Goal: Task Accomplishment & Management: Manage account settings

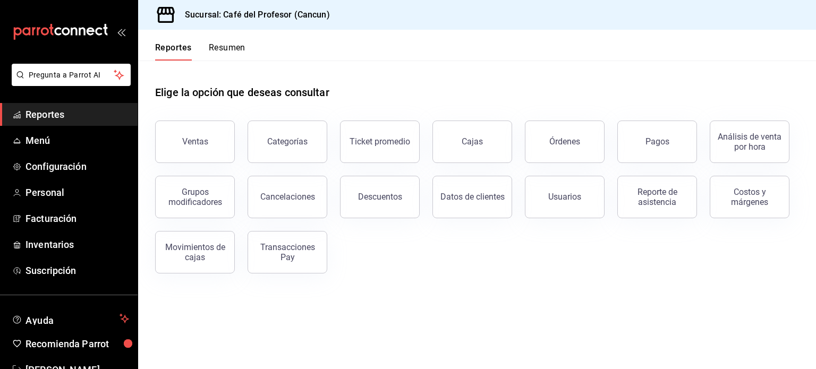
click at [238, 50] on button "Resumen" at bounding box center [227, 51] width 37 height 18
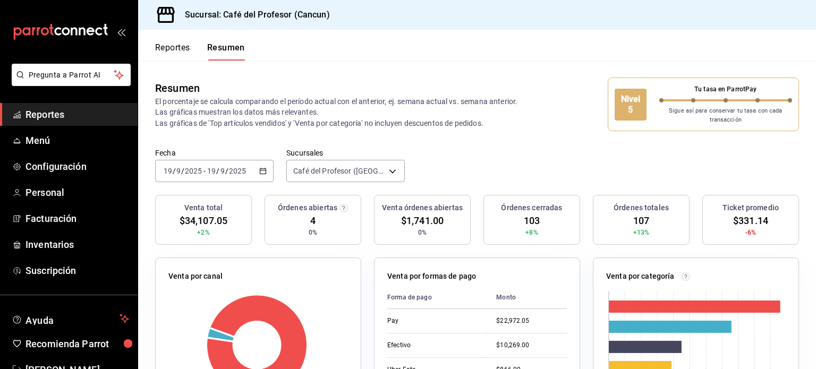
click at [183, 49] on button "Reportes" at bounding box center [172, 51] width 35 height 18
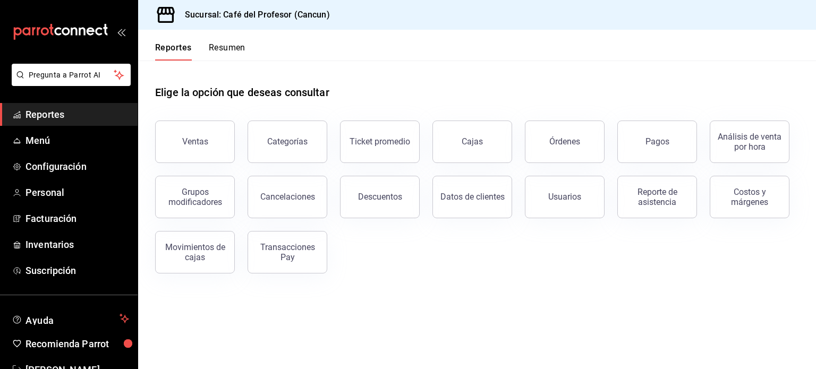
click at [234, 44] on button "Resumen" at bounding box center [227, 51] width 37 height 18
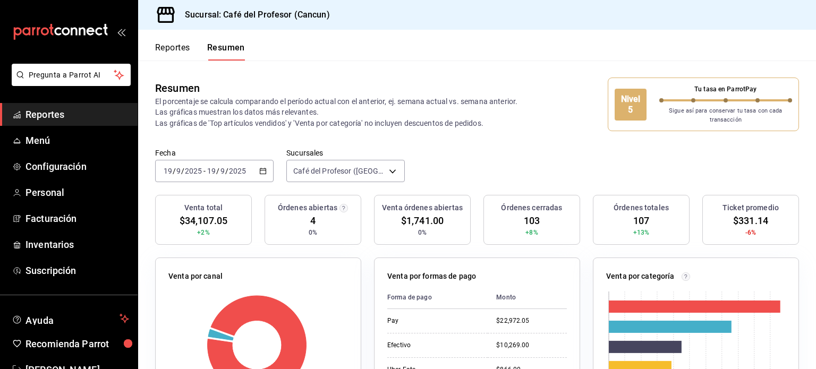
drag, startPoint x: 69, startPoint y: 113, endPoint x: 44, endPoint y: 112, distance: 25.0
click at [44, 112] on span "Reportes" at bounding box center [77, 114] width 104 height 14
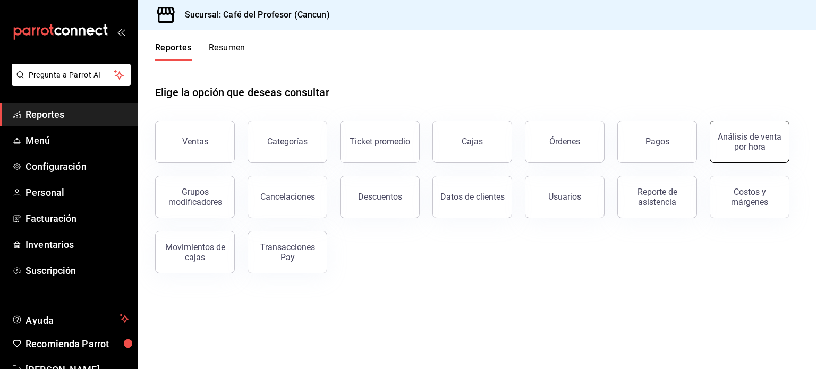
click at [746, 156] on button "Análisis de venta por hora" at bounding box center [750, 142] width 80 height 42
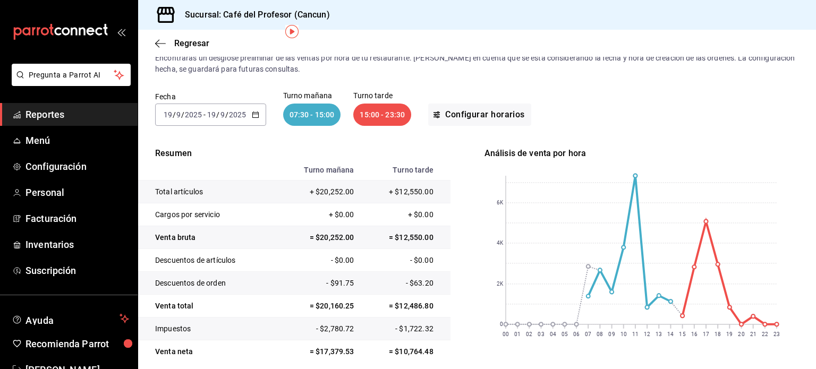
scroll to position [74, 0]
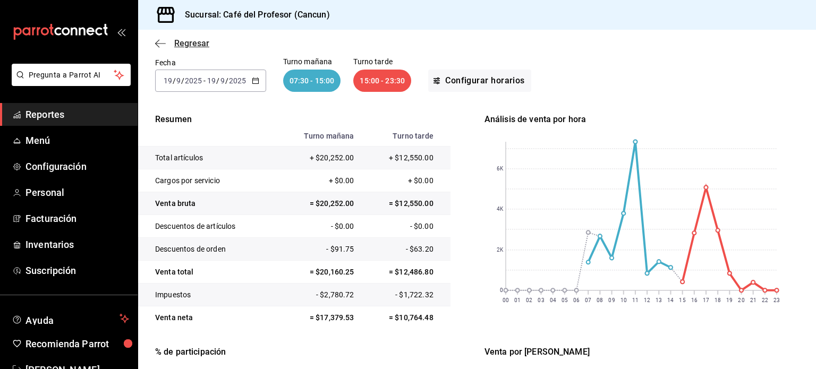
click at [160, 46] on icon "button" at bounding box center [160, 44] width 11 height 10
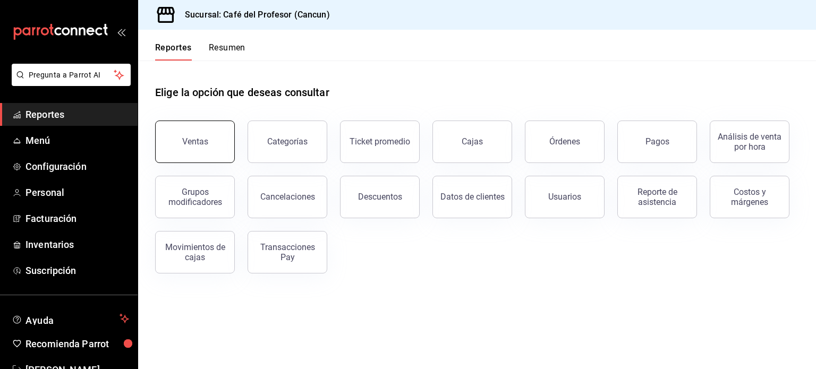
click at [200, 141] on div "Ventas" at bounding box center [195, 142] width 26 height 10
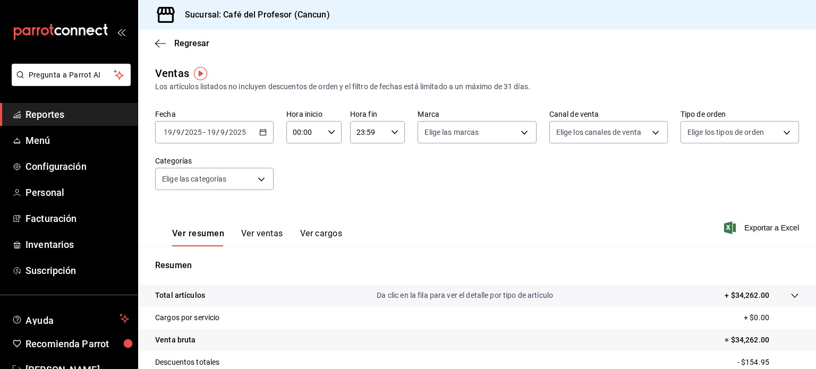
click at [544, 215] on div "Ver resumen Ver ventas Ver cargos Exportar a Excel" at bounding box center [477, 225] width 678 height 44
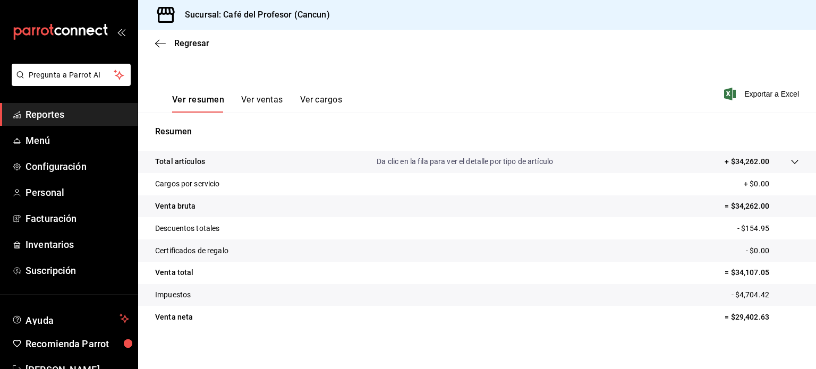
scroll to position [140, 0]
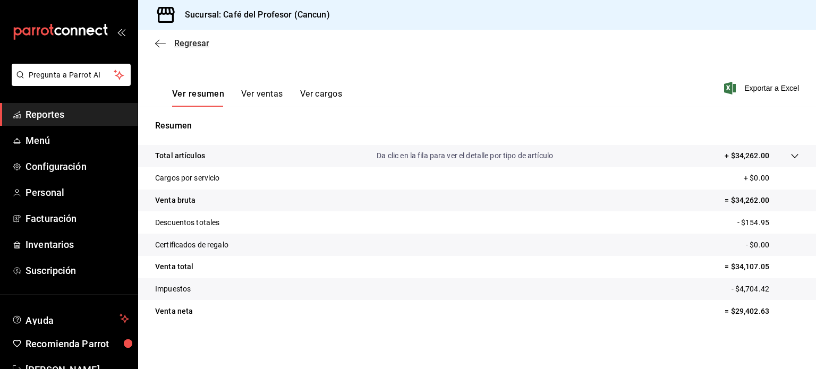
click at [158, 46] on icon "button" at bounding box center [160, 44] width 11 height 10
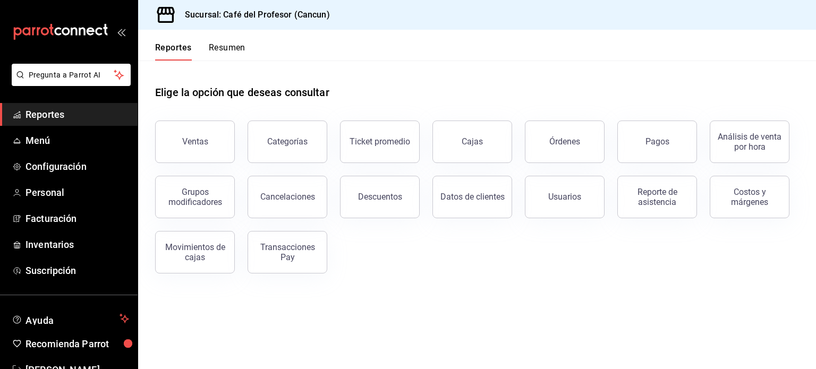
click at [229, 50] on button "Resumen" at bounding box center [227, 51] width 37 height 18
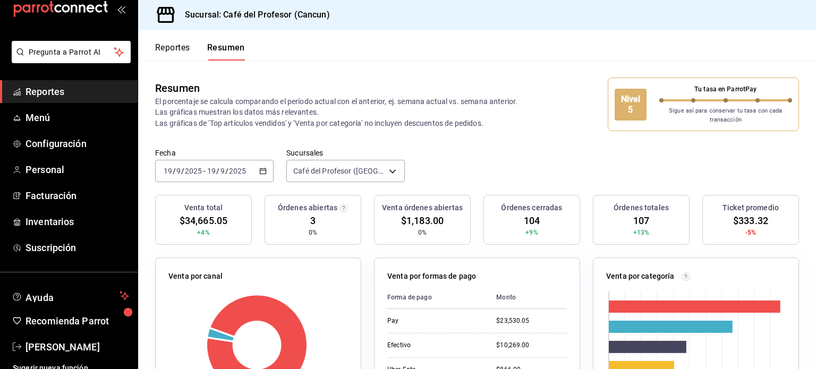
scroll to position [31, 0]
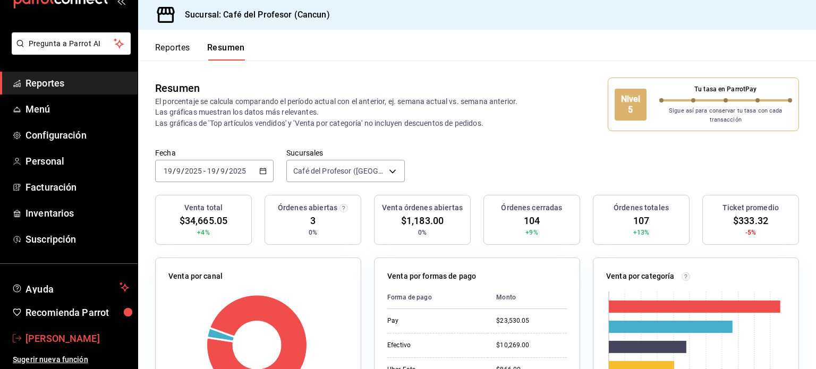
click at [72, 337] on span "[PERSON_NAME]" at bounding box center [77, 338] width 104 height 14
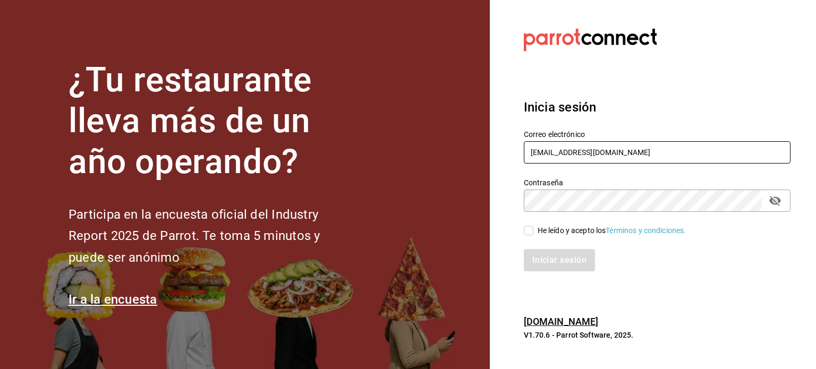
click at [651, 151] on input "makys202@gmail.com" at bounding box center [657, 152] width 267 height 22
type input "operacioncocina@cafedelprofesor.mx"
click at [533, 228] on span "He leído y acepto los Términos y condiciones." at bounding box center [609, 230] width 153 height 11
click at [533, 228] on input "He leído y acepto los Términos y condiciones." at bounding box center [529, 231] width 10 height 10
checkbox input "true"
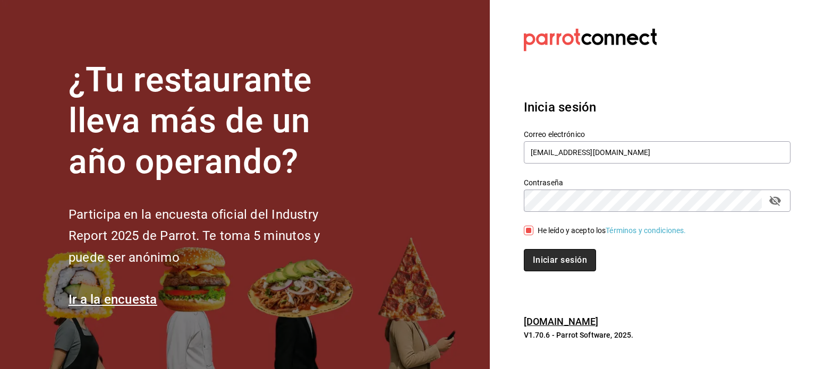
click at [545, 265] on button "Iniciar sesión" at bounding box center [560, 260] width 72 height 22
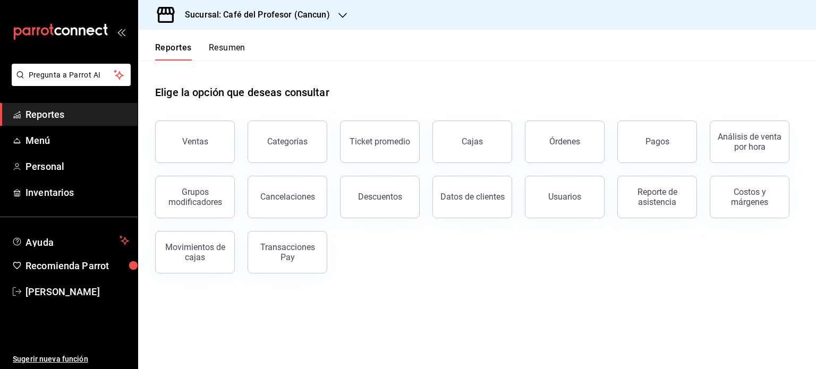
click at [227, 49] on button "Resumen" at bounding box center [227, 51] width 37 height 18
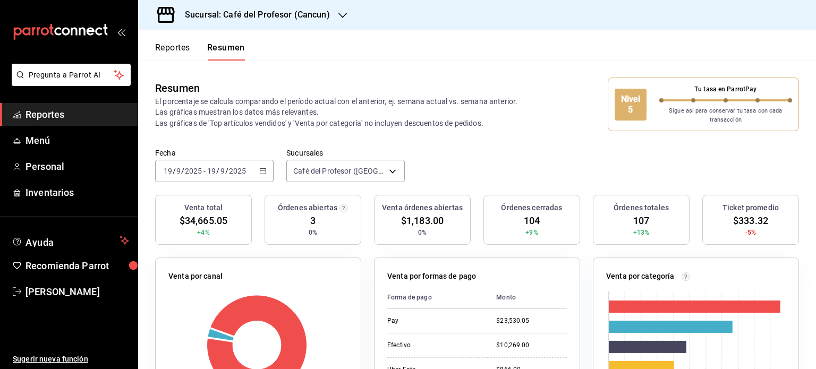
click at [338, 14] on icon "button" at bounding box center [342, 15] width 8 height 5
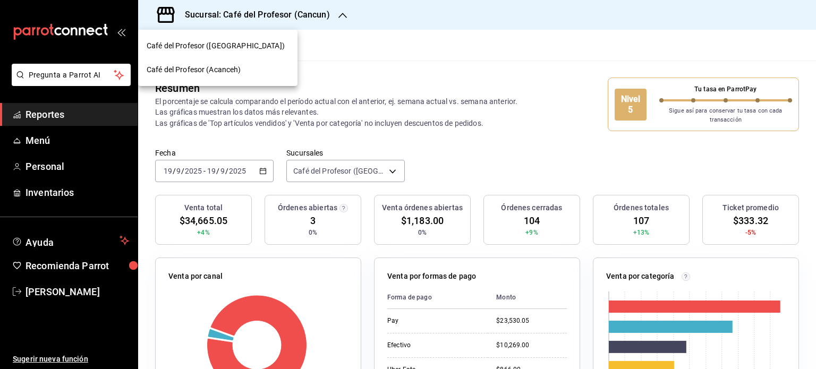
click at [270, 67] on div "Café del Profesor (Acanceh)" at bounding box center [218, 69] width 142 height 11
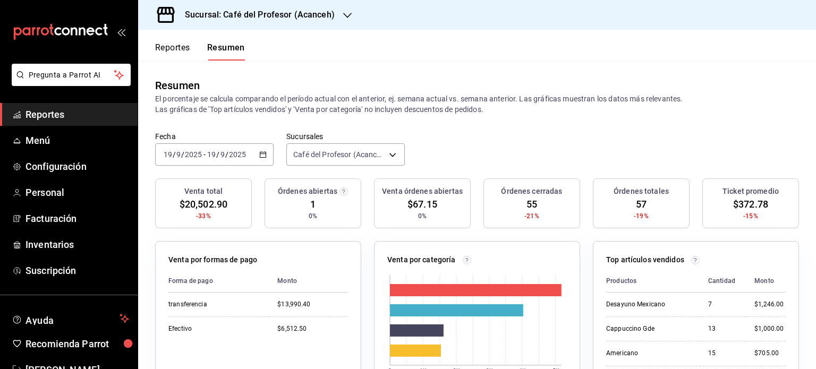
click at [343, 11] on icon "button" at bounding box center [347, 15] width 8 height 8
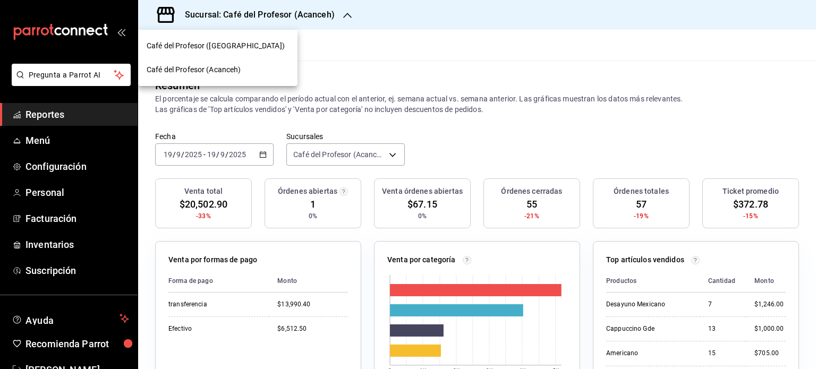
click at [283, 46] on div "Café del Profesor ([GEOGRAPHIC_DATA])" at bounding box center [218, 45] width 142 height 11
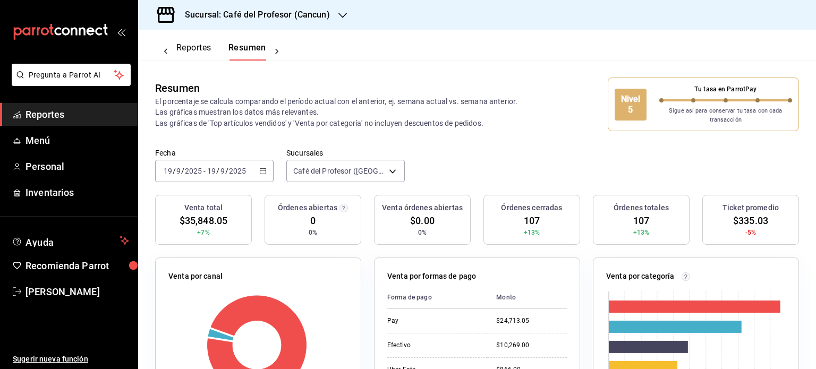
click at [340, 19] on icon "button" at bounding box center [342, 15] width 8 height 8
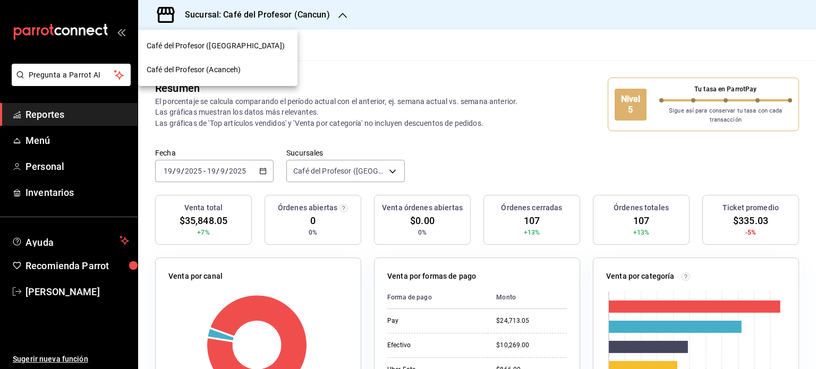
click at [251, 69] on div "Café del Profesor (Acanceh)" at bounding box center [218, 69] width 142 height 11
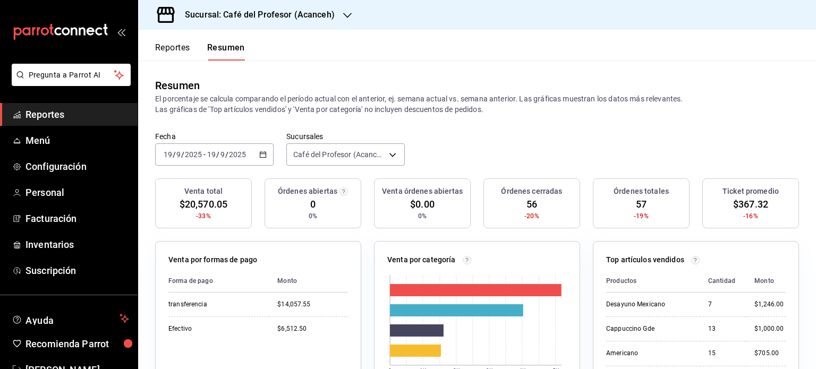
click at [344, 16] on icon "button" at bounding box center [347, 15] width 8 height 5
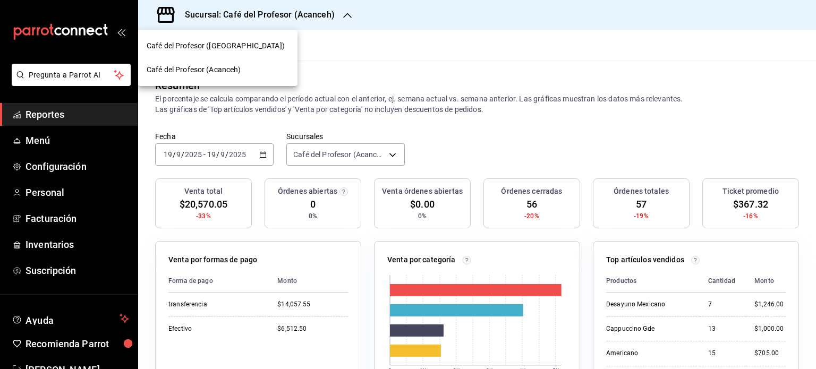
click at [266, 49] on div "Café del Profesor ([GEOGRAPHIC_DATA])" at bounding box center [218, 45] width 142 height 11
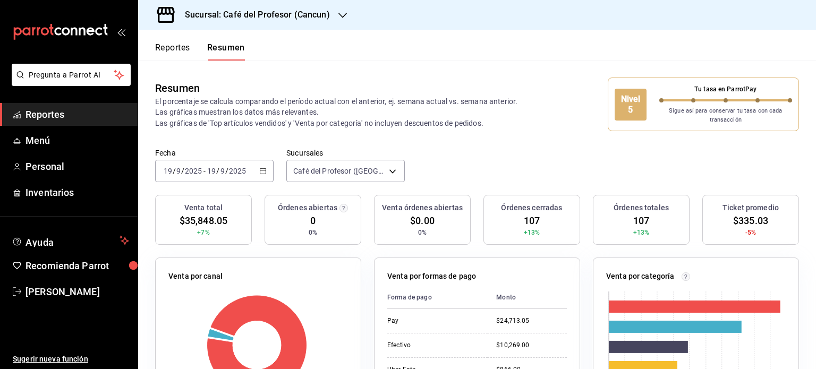
click at [340, 12] on icon "button" at bounding box center [342, 15] width 8 height 8
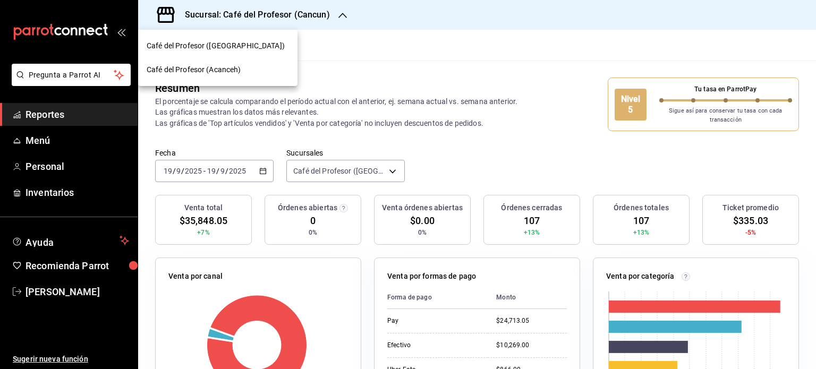
click at [279, 74] on div "Café del Profesor (Acanceh)" at bounding box center [218, 69] width 142 height 11
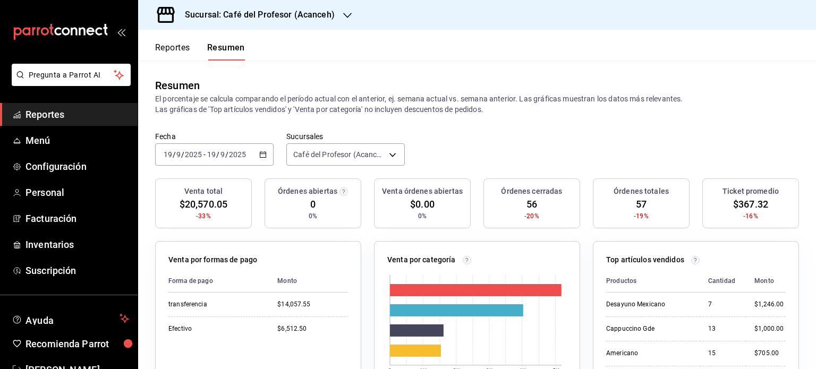
click at [266, 152] on div "2025-09-19 19 / 9 / 2025 - 2025-09-19 19 / 9 / 2025" at bounding box center [214, 154] width 118 height 22
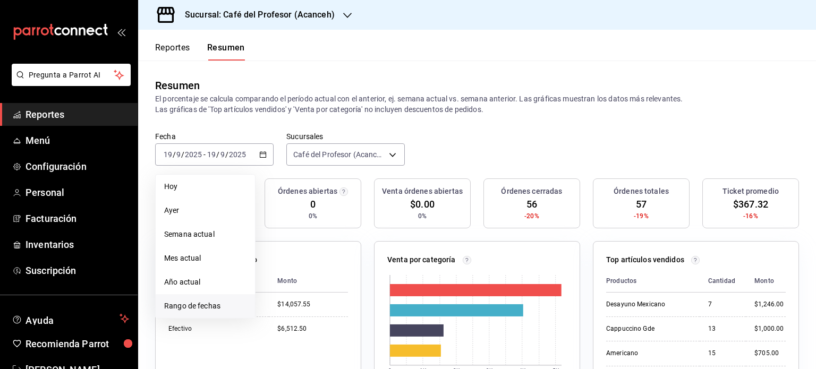
click at [223, 305] on span "Rango de fechas" at bounding box center [205, 306] width 82 height 11
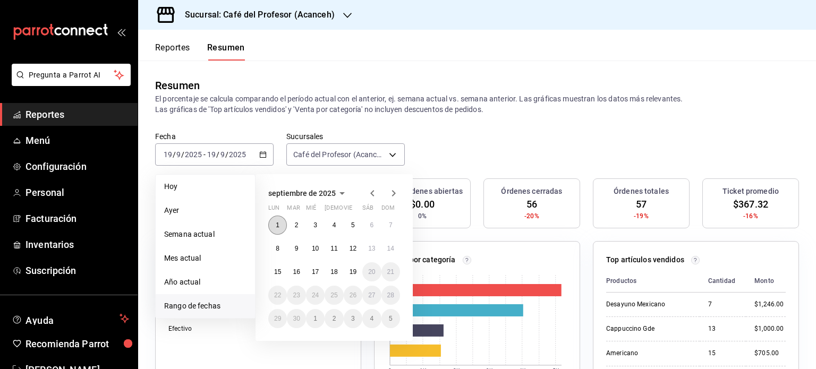
click at [283, 229] on button "1" at bounding box center [277, 225] width 19 height 19
click at [353, 274] on abbr "19" at bounding box center [352, 271] width 7 height 7
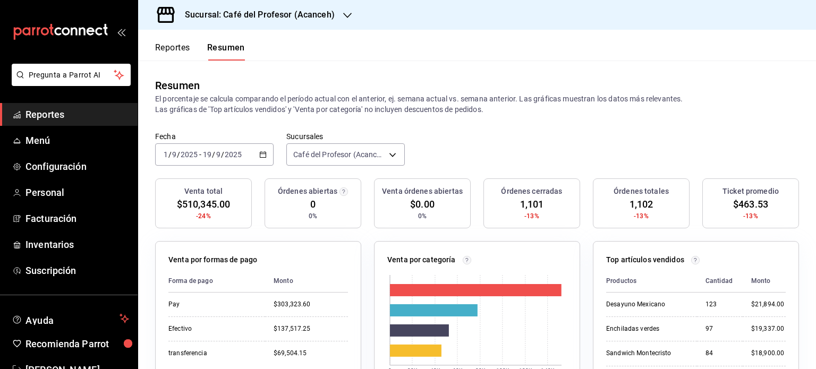
click at [345, 12] on icon "button" at bounding box center [347, 15] width 8 height 8
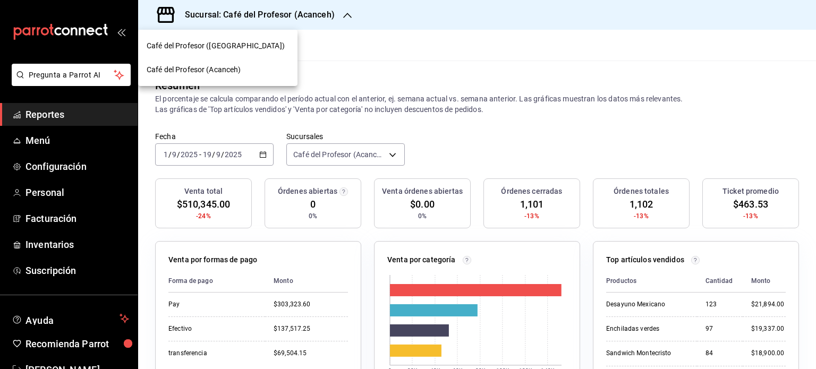
click at [241, 48] on div "Café del Profesor (Cancun)" at bounding box center [218, 45] width 142 height 11
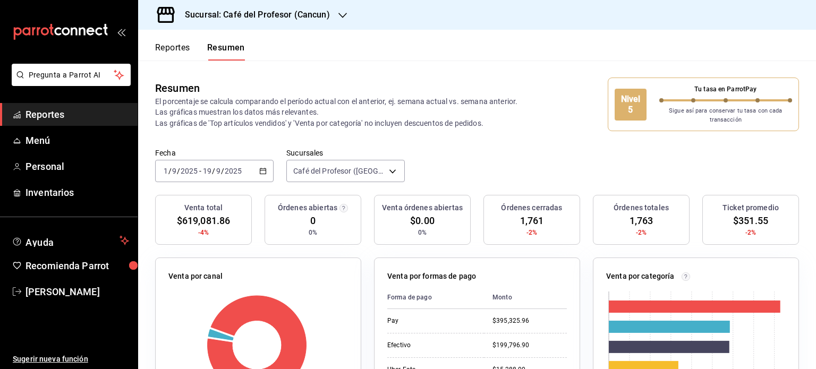
click at [344, 20] on div at bounding box center [342, 15] width 8 height 11
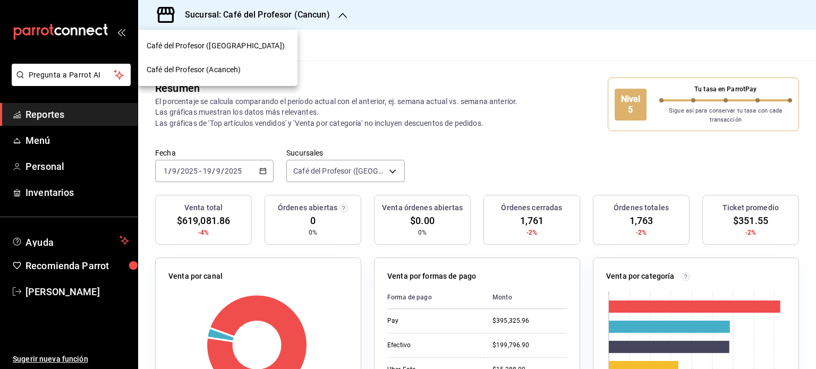
click at [242, 73] on div "Café del Profesor (Acanceh)" at bounding box center [218, 69] width 142 height 11
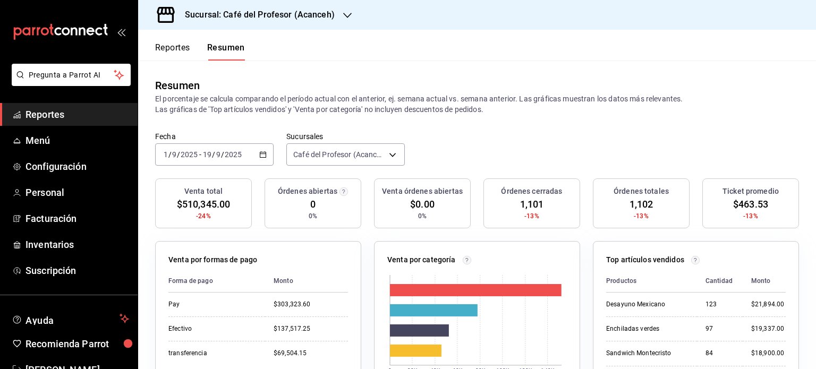
click at [343, 15] on icon "button" at bounding box center [347, 15] width 8 height 8
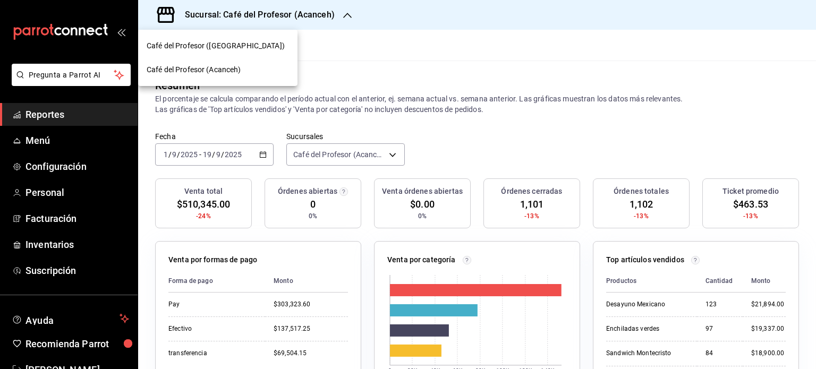
click at [254, 53] on div "Café del Profesor (Cancun)" at bounding box center [217, 46] width 159 height 24
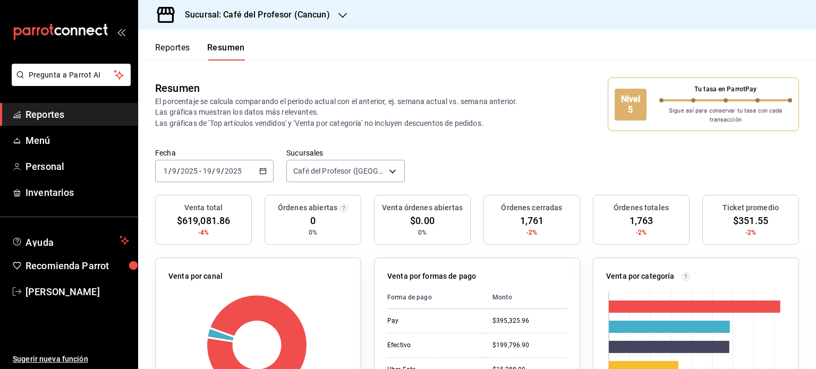
click at [342, 16] on icon "button" at bounding box center [342, 15] width 8 height 5
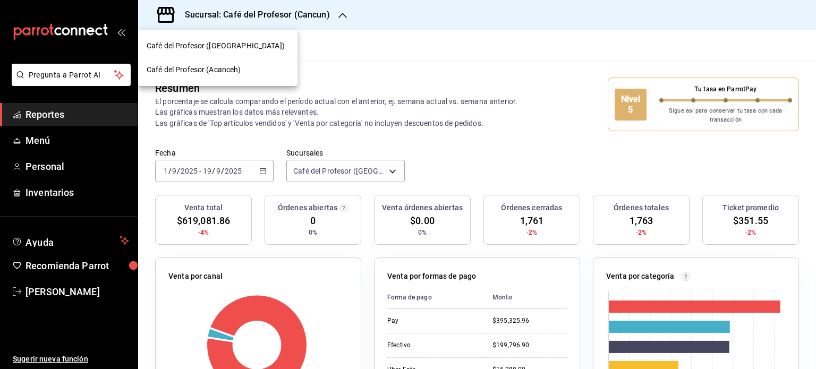
click at [268, 65] on div "Café del Profesor (Acanceh)" at bounding box center [218, 69] width 142 height 11
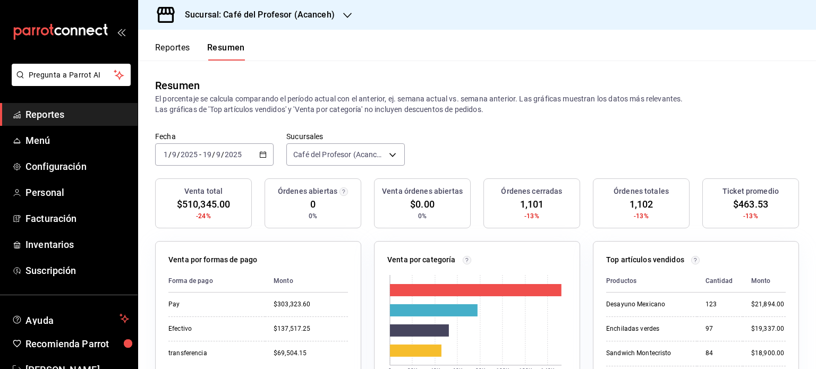
click at [348, 16] on icon "button" at bounding box center [347, 15] width 8 height 8
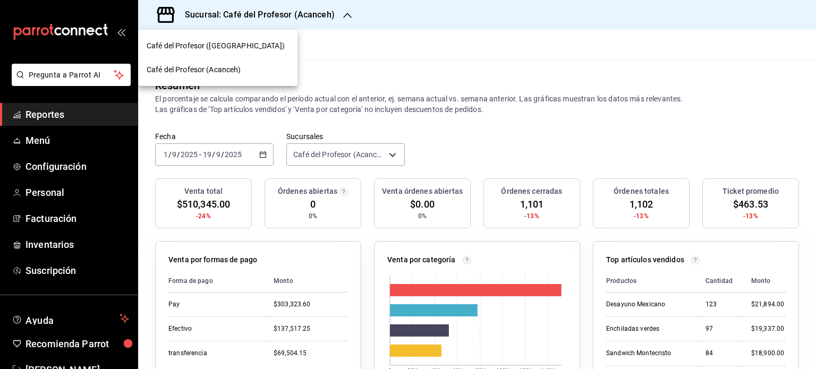
click at [280, 44] on div "Café del Profesor (Cancun)" at bounding box center [218, 45] width 142 height 11
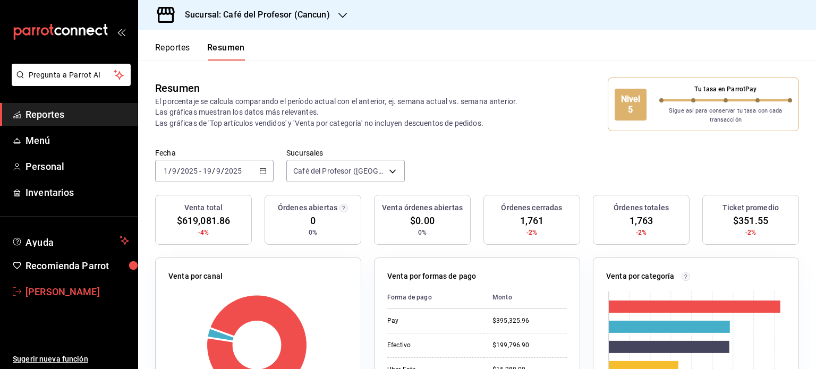
click at [67, 292] on span "Mireya Gonzalez" at bounding box center [77, 292] width 104 height 14
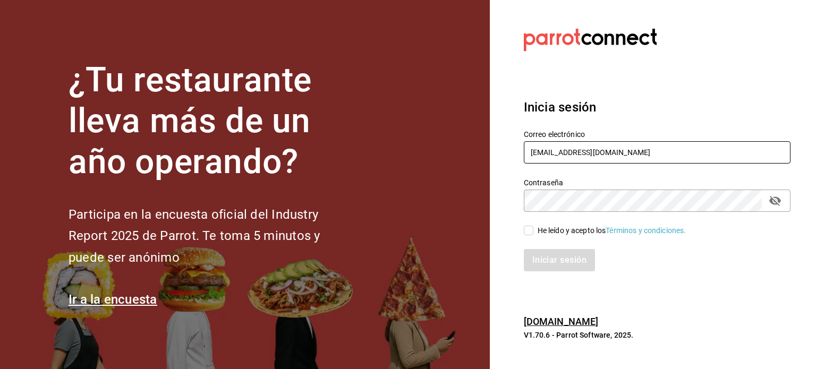
click at [686, 146] on input "operacioncocina@cafedelprofesor.mx" at bounding box center [657, 152] width 267 height 22
type input "makys202@gmail.com"
click at [527, 233] on input "He leído y acepto los Términos y condiciones." at bounding box center [529, 231] width 10 height 10
checkbox input "true"
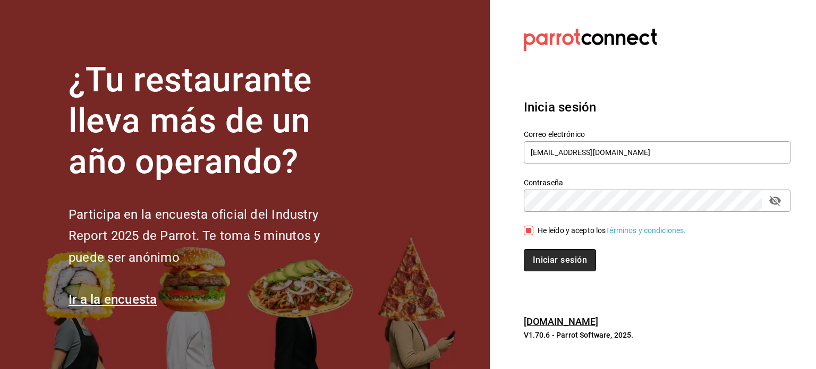
click at [551, 261] on button "Iniciar sesión" at bounding box center [560, 260] width 72 height 22
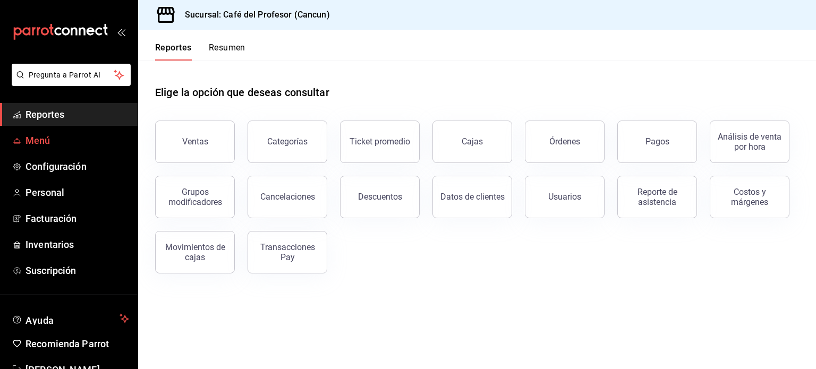
click at [47, 139] on span "Menú" at bounding box center [77, 140] width 104 height 14
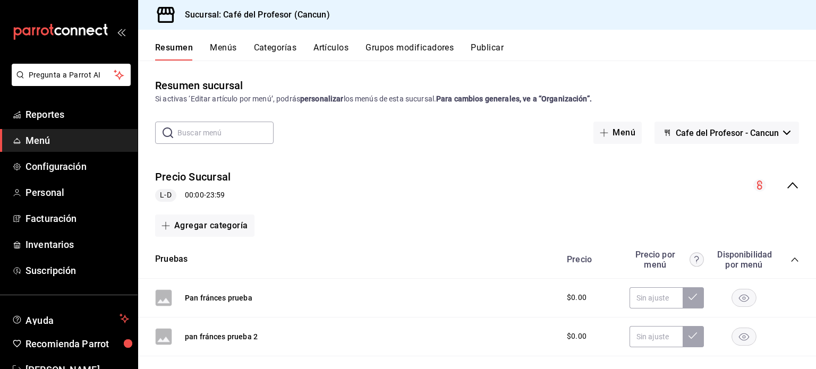
click at [333, 44] on button "Artículos" at bounding box center [330, 51] width 35 height 18
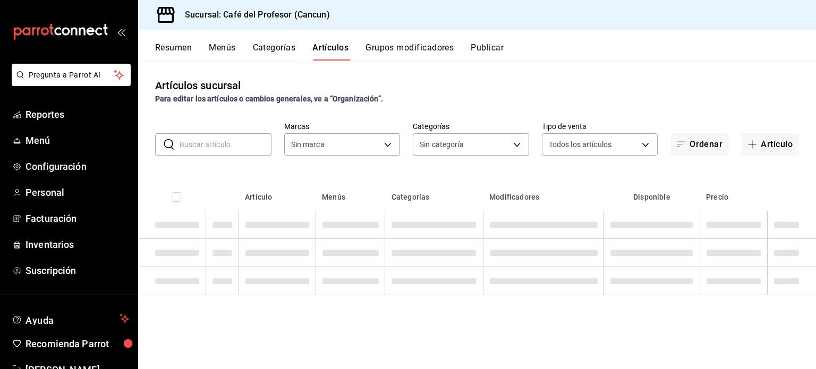
type input "c124c12d-dc0e-4a3d-911f-5b13390841f9"
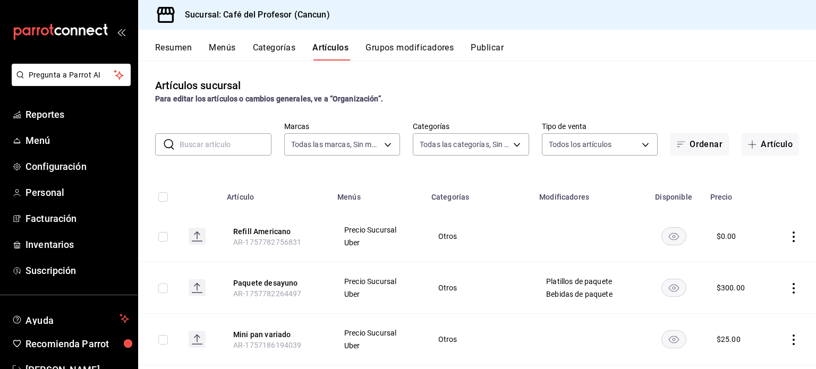
type input "6914d4d7-e8a1-419b-ae6f-75b77527da8c,ea0836e2-bfd0-459c-897e-73978e21b2e2,45dd8…"
click at [233, 141] on input "text" at bounding box center [226, 144] width 92 height 21
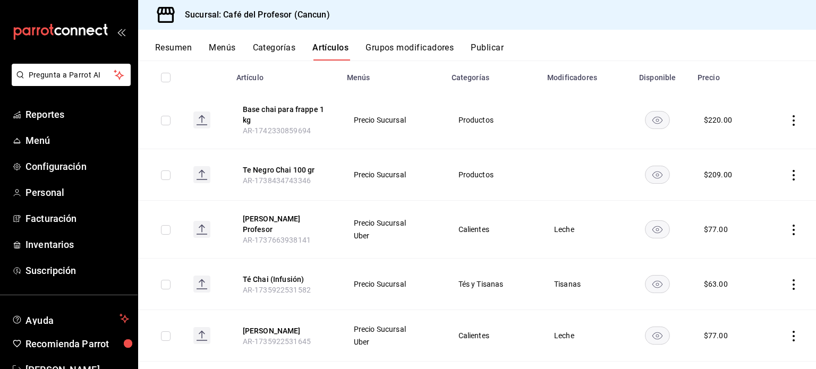
scroll to position [127, 0]
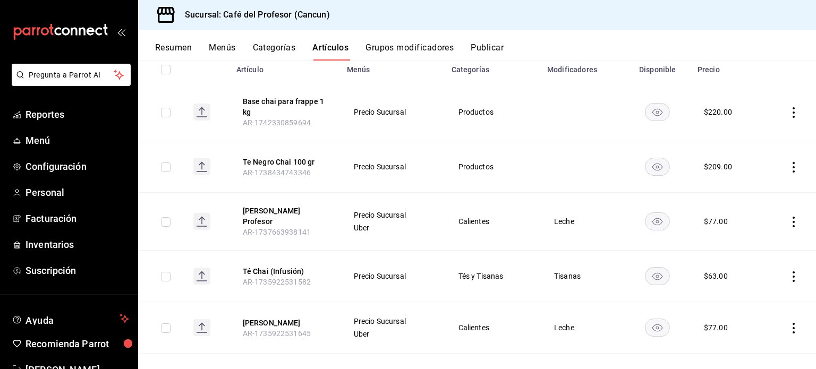
type input "chai"
click at [788, 323] on icon "actions" at bounding box center [793, 328] width 11 height 11
click at [760, 300] on span "Editar" at bounding box center [754, 297] width 28 height 11
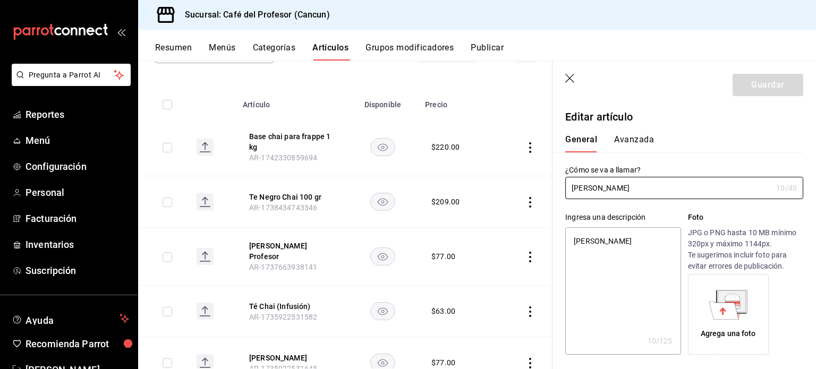
type textarea "x"
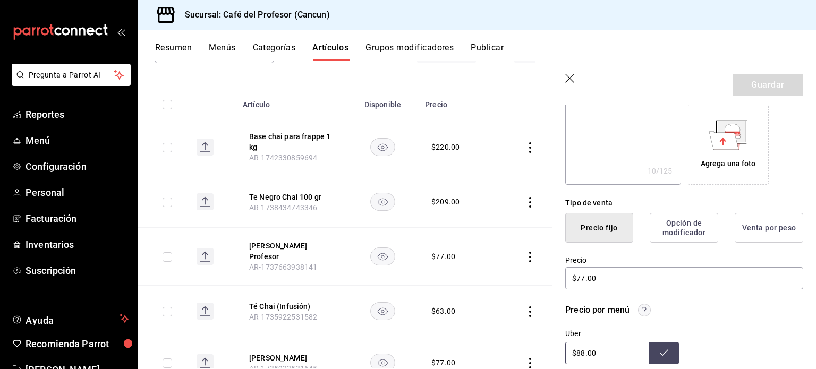
scroll to position [172, 0]
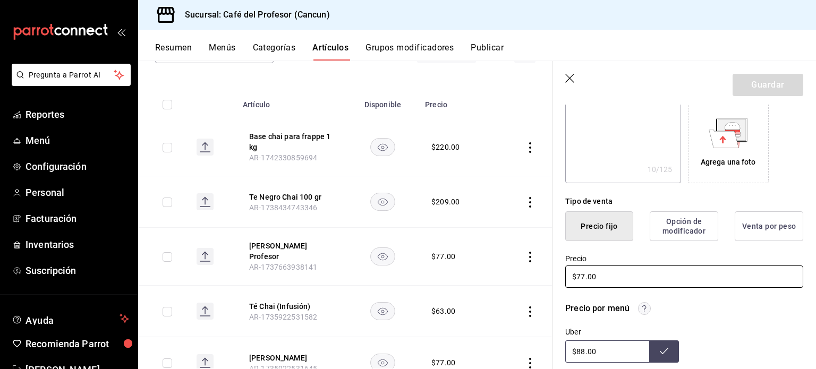
click at [588, 280] on input "$77.00" at bounding box center [684, 277] width 238 height 22
click at [585, 277] on input "$77.00" at bounding box center [684, 277] width 238 height 22
type input "$7.00"
type textarea "x"
type input "$73.00"
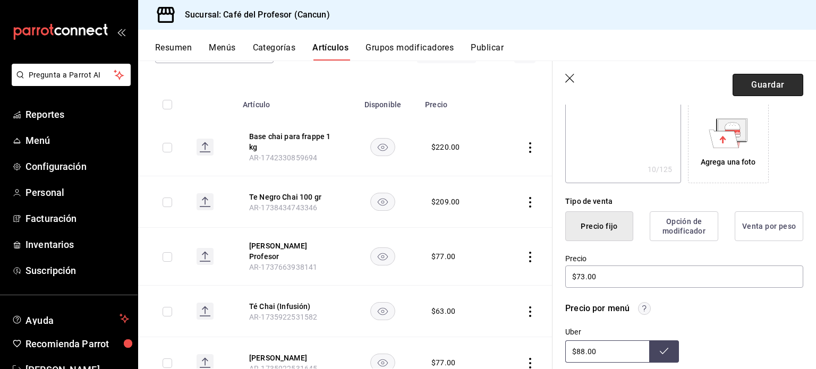
drag, startPoint x: 769, startPoint y: 77, endPoint x: 772, endPoint y: 82, distance: 6.2
click at [772, 82] on button "Guardar" at bounding box center [767, 85] width 71 height 22
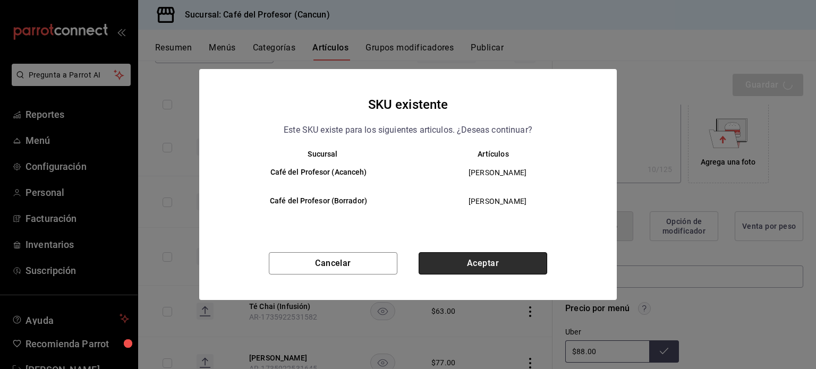
click at [490, 272] on button "Aceptar" at bounding box center [483, 263] width 129 height 22
type textarea "x"
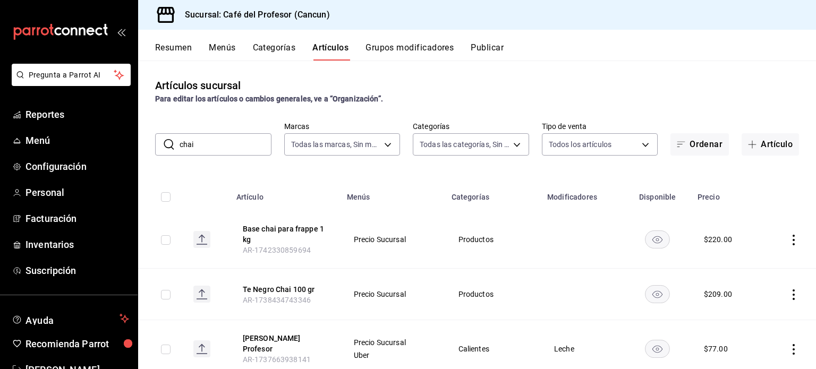
click at [201, 142] on input "chai" at bounding box center [226, 144] width 92 height 21
type input "c"
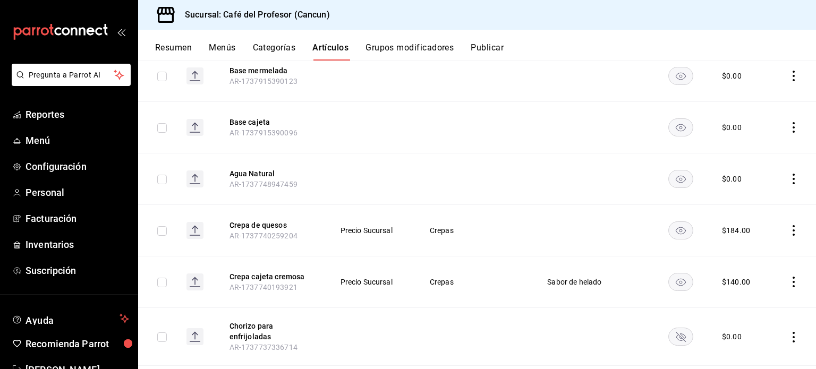
scroll to position [4175, 0]
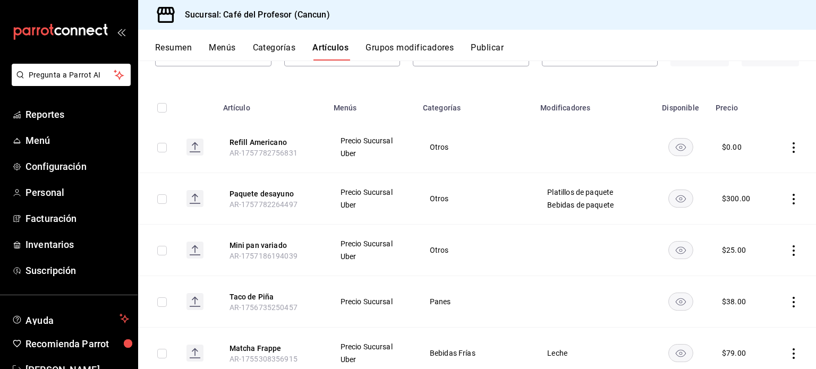
scroll to position [0, 0]
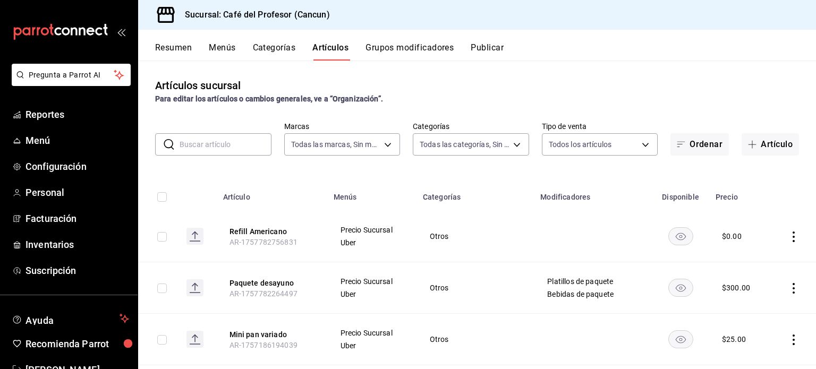
click at [246, 143] on input "text" at bounding box center [226, 144] width 92 height 21
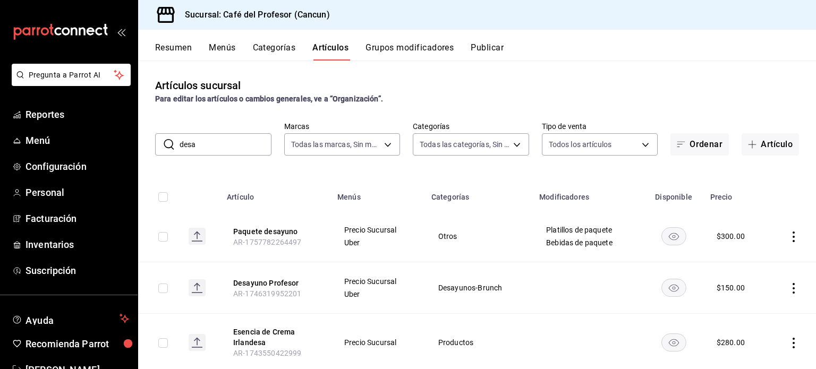
type input "desayuno"
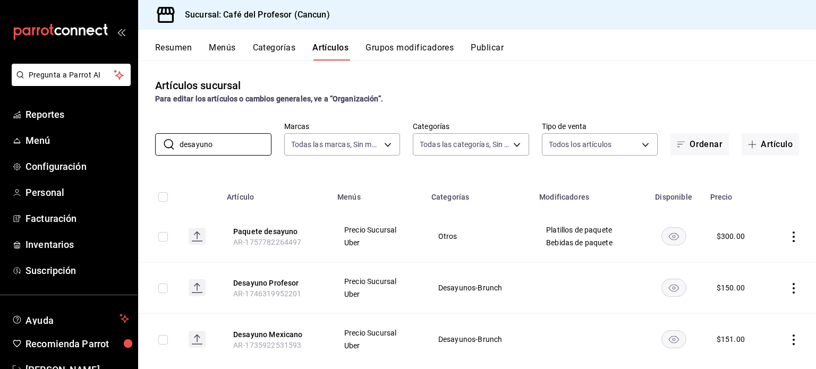
scroll to position [21, 0]
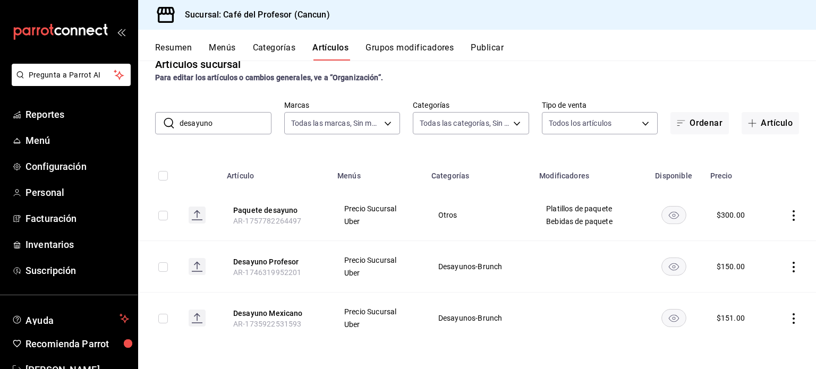
click at [788, 320] on icon "actions" at bounding box center [793, 318] width 11 height 11
click at [766, 298] on span "Editar" at bounding box center [754, 297] width 28 height 11
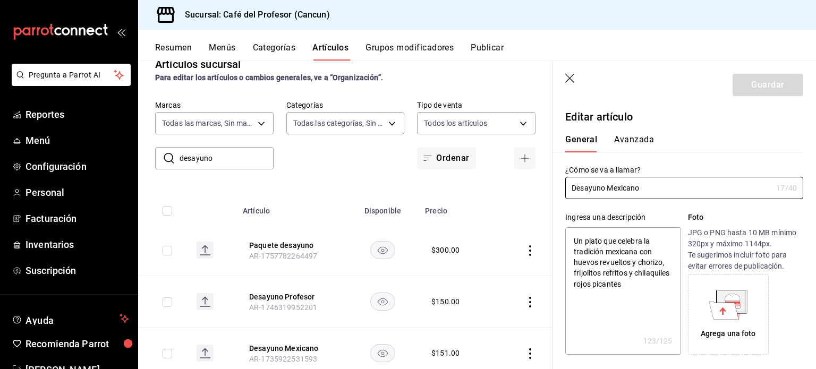
type textarea "x"
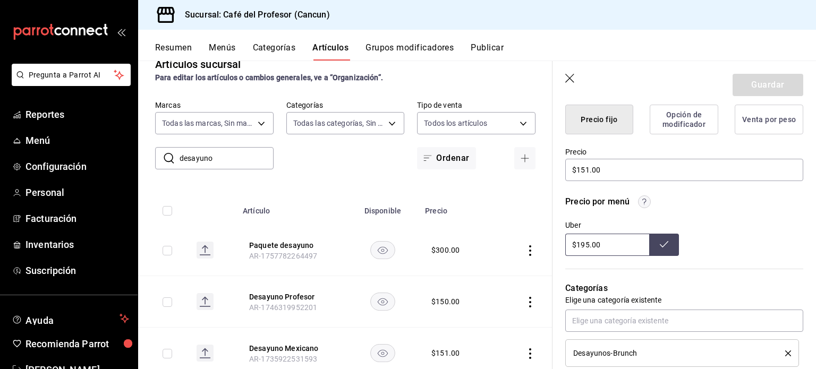
scroll to position [277, 0]
click at [588, 173] on input "$151.00" at bounding box center [684, 171] width 238 height 22
type input "$15.00"
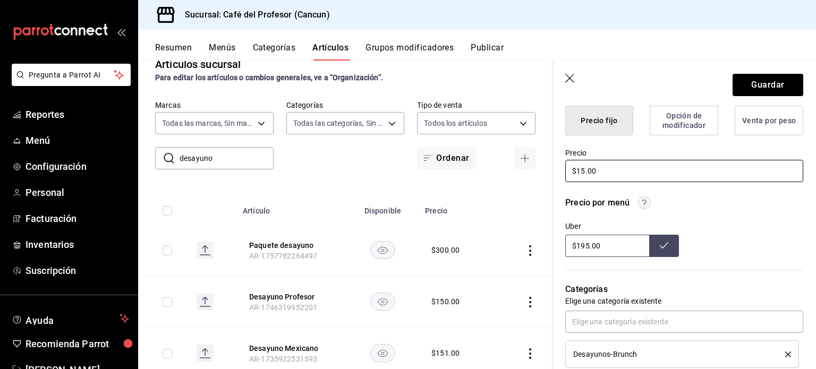
type textarea "x"
type input "$157.00"
type textarea "x"
type input "$157.00"
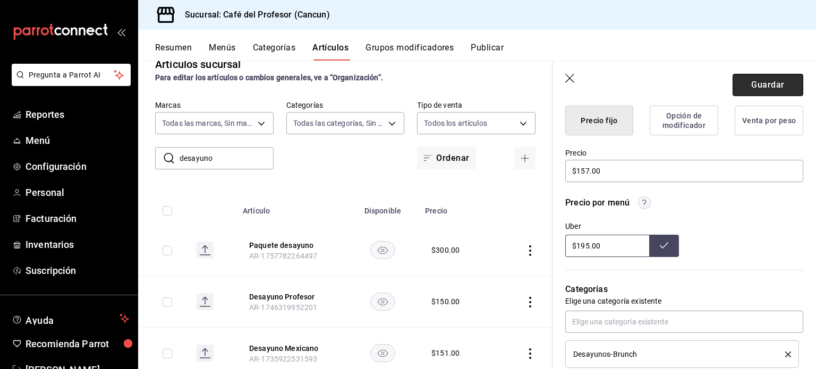
click at [765, 84] on button "Guardar" at bounding box center [767, 85] width 71 height 22
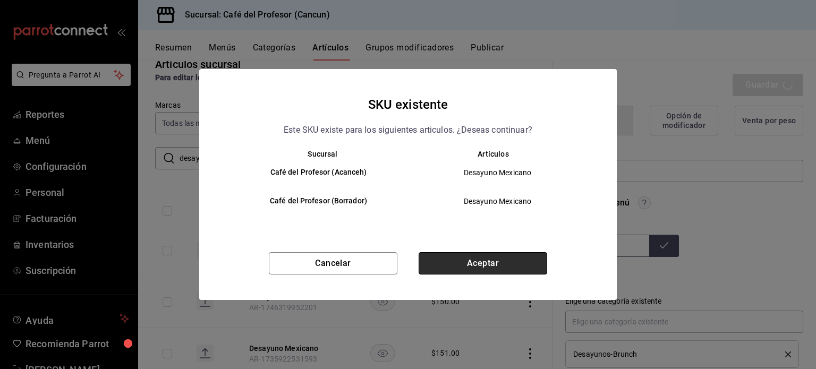
click at [517, 269] on button "Aceptar" at bounding box center [483, 263] width 129 height 22
type textarea "x"
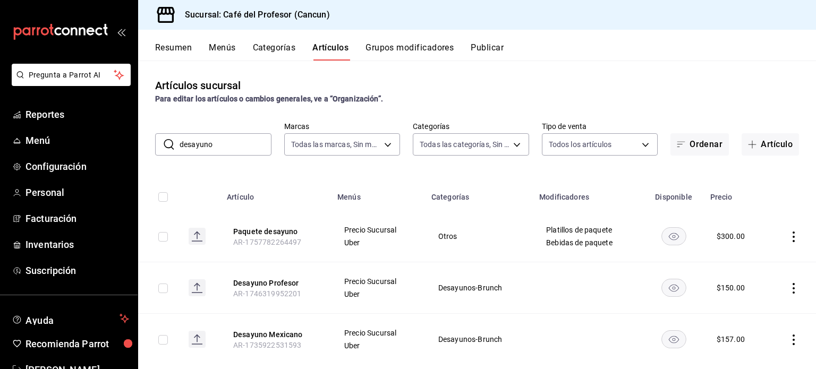
click at [221, 149] on input "desayuno" at bounding box center [226, 144] width 92 height 21
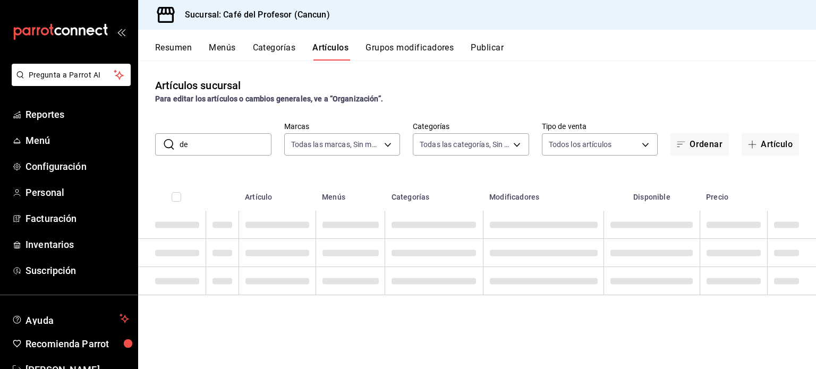
type input "d"
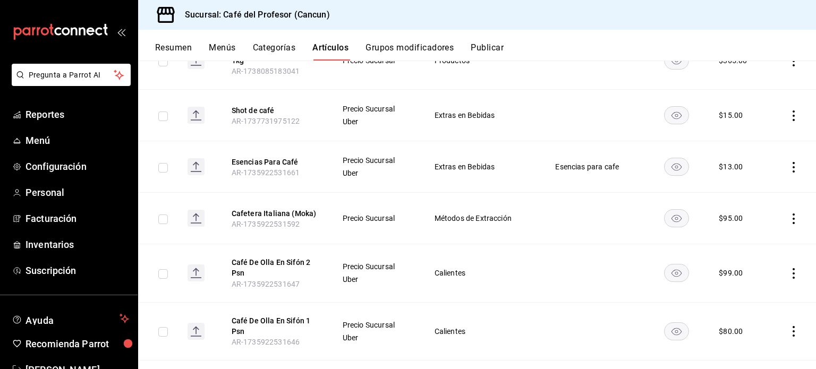
scroll to position [721, 0]
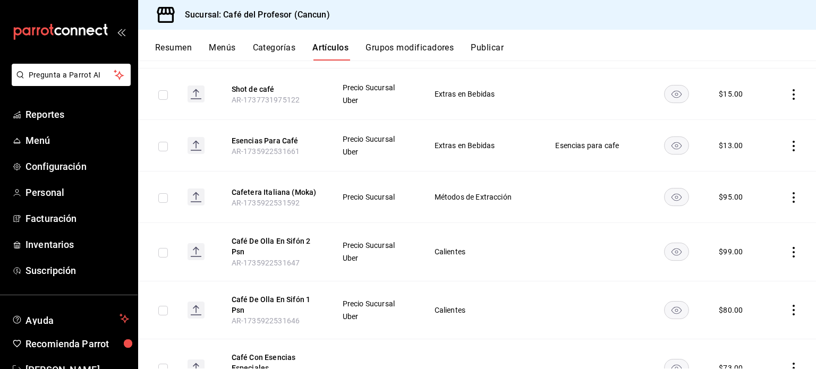
type input "caf"
click at [788, 252] on icon "actions" at bounding box center [793, 252] width 11 height 11
click at [757, 272] on span "Editar" at bounding box center [754, 275] width 28 height 11
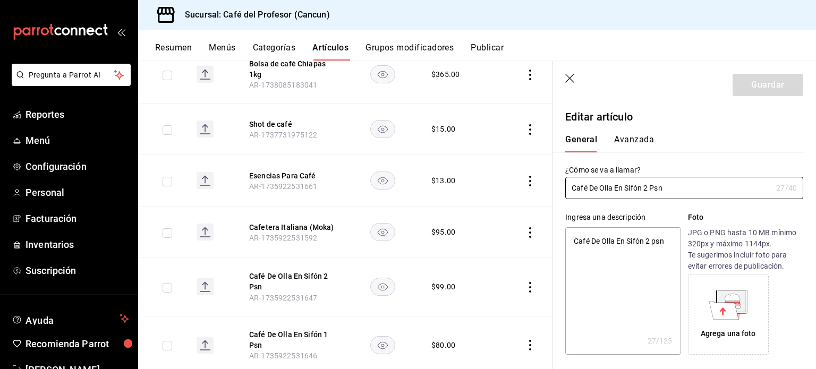
type textarea "x"
type input "$99.00"
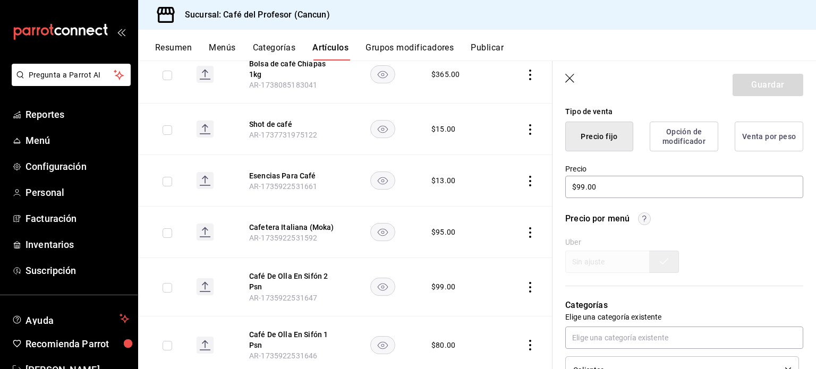
scroll to position [262, 0]
click at [584, 182] on input "$99.00" at bounding box center [684, 186] width 238 height 22
type textarea "x"
type input "$9.00"
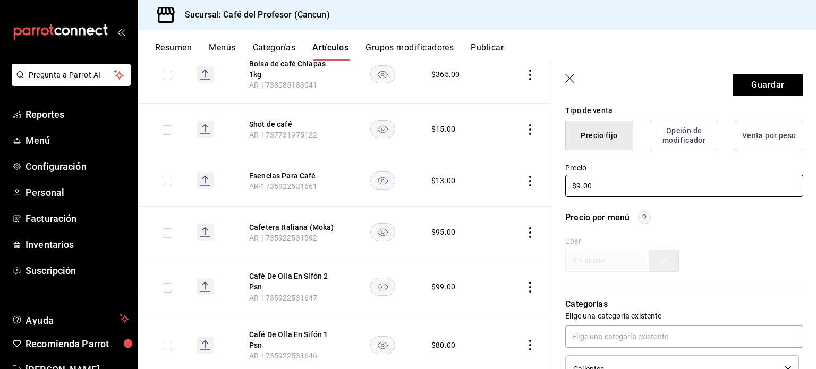
type textarea "x"
type input "$19.00"
type textarea "x"
type input "$109.00"
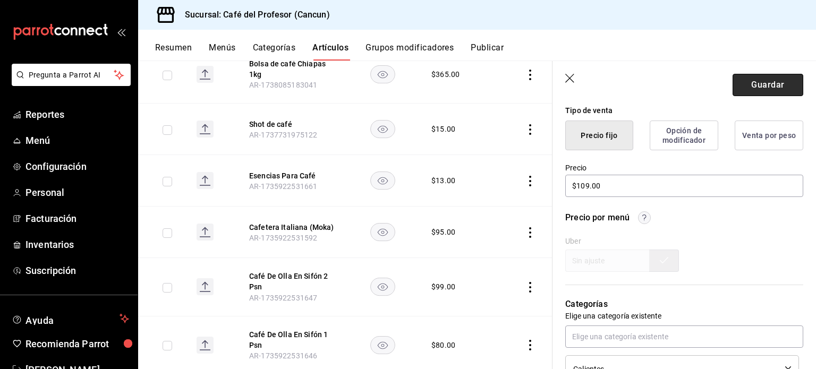
click at [772, 87] on button "Guardar" at bounding box center [767, 85] width 71 height 22
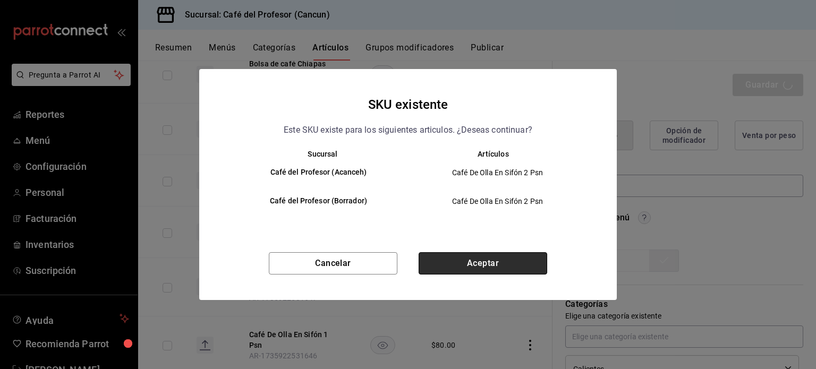
click at [500, 267] on button "Aceptar" at bounding box center [483, 263] width 129 height 22
type textarea "x"
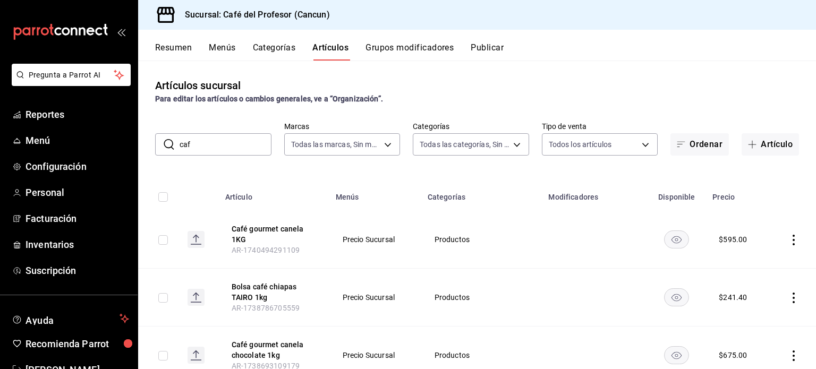
click at [206, 146] on input "caf" at bounding box center [226, 144] width 92 height 21
type input "c"
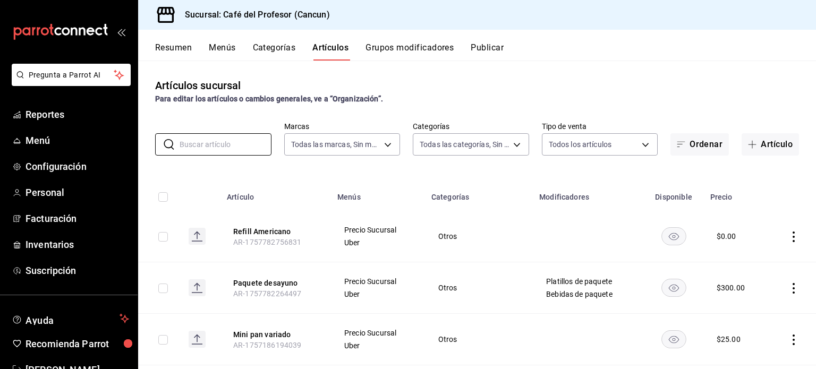
click at [215, 50] on button "Menús" at bounding box center [222, 51] width 27 height 18
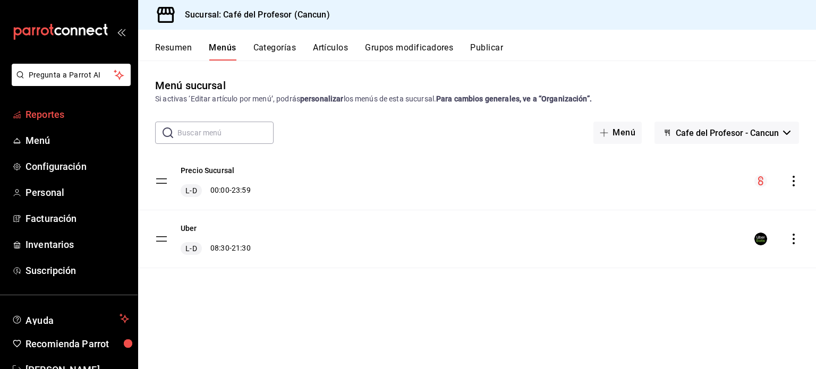
click at [61, 118] on span "Reportes" at bounding box center [77, 114] width 104 height 14
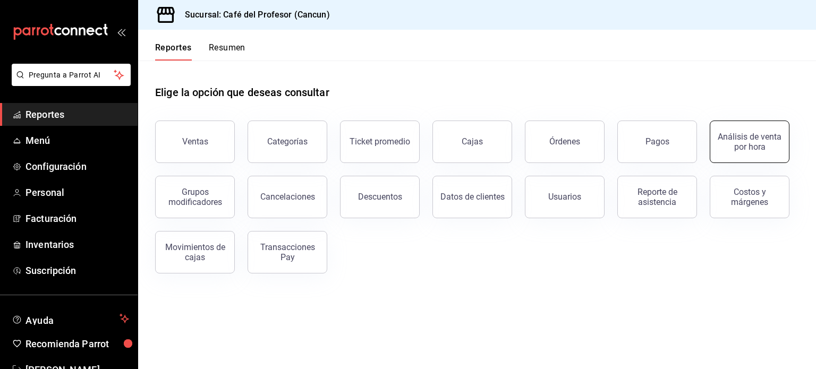
click at [746, 138] on div "Análisis de venta por hora" at bounding box center [749, 142] width 66 height 20
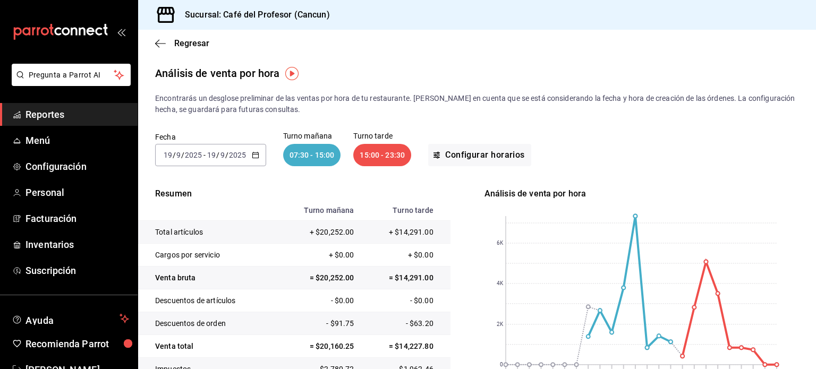
click at [255, 152] on icon "button" at bounding box center [255, 154] width 7 height 7
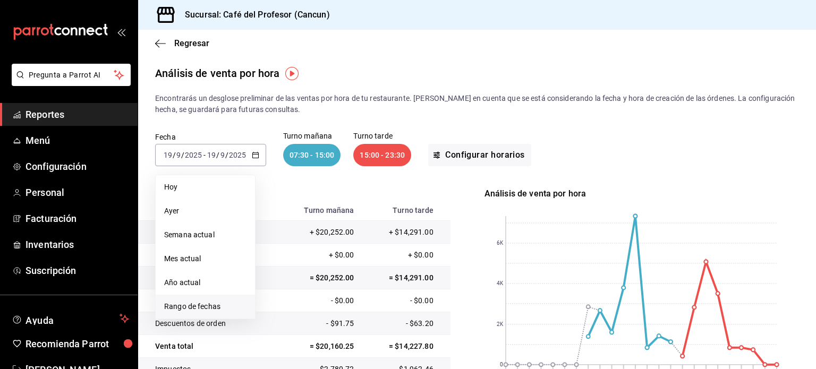
click at [219, 302] on span "Rango de fechas" at bounding box center [205, 306] width 82 height 11
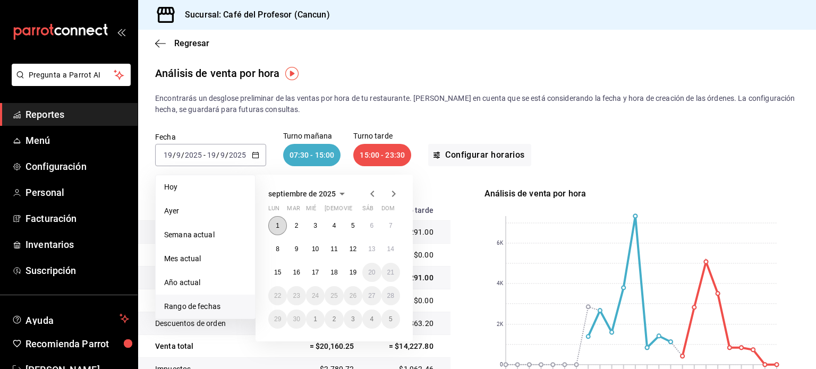
click at [271, 225] on button "1" at bounding box center [277, 225] width 19 height 19
click at [353, 271] on abbr "19" at bounding box center [352, 272] width 7 height 7
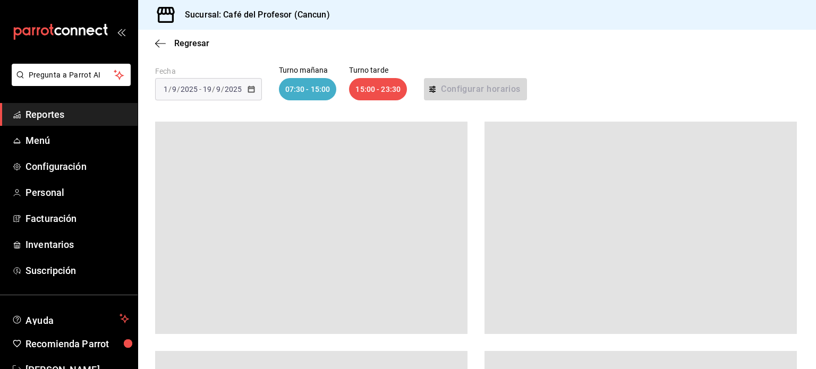
scroll to position [67, 0]
